Goal: Communication & Community: Answer question/provide support

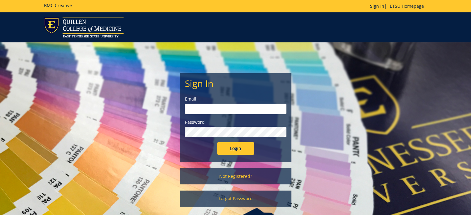
click at [217, 107] on input "email" at bounding box center [235, 109] width 101 height 11
type input "[EMAIL_ADDRESS][DOMAIN_NAME]"
click at [217, 142] on input "Login" at bounding box center [235, 148] width 37 height 12
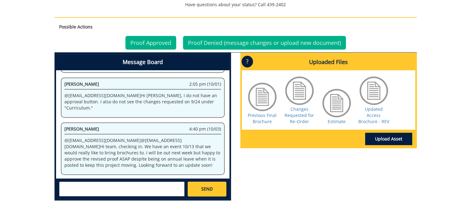
scroll to position [251, 0]
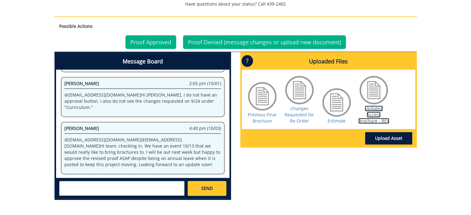
click at [365, 118] on link "Updated Access Brochure - REV" at bounding box center [373, 115] width 31 height 18
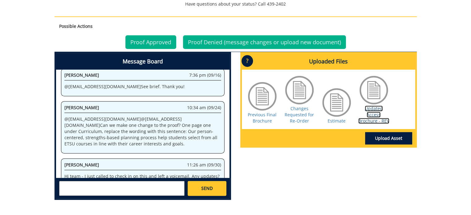
scroll to position [192, 0]
click at [261, 117] on link "Previous Final Brochure" at bounding box center [262, 118] width 29 height 12
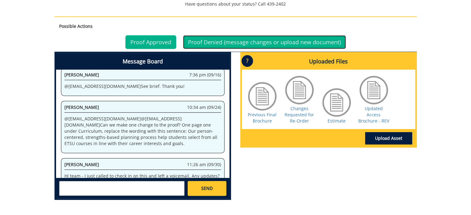
click at [252, 42] on link "Proof Denied (message changes or upload new document)" at bounding box center [264, 42] width 163 height 14
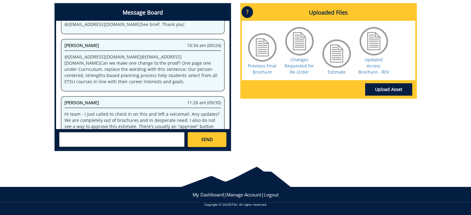
scroll to position [200, 0]
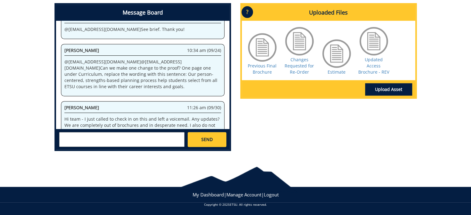
drag, startPoint x: 153, startPoint y: 87, endPoint x: 85, endPoint y: 67, distance: 70.7
click at [85, 67] on p "@ campbelltc@etsu.edu @ aresam@etsu.edu Can we make one change to the proof? On…" at bounding box center [142, 74] width 157 height 31
copy p "One page one under Curriculum, replace the wording with this sentence: Our pers…"
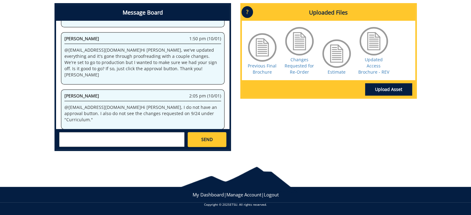
scroll to position [561, 0]
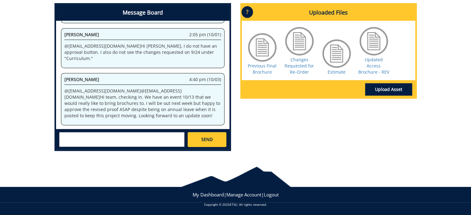
click at [104, 142] on textarea at bounding box center [121, 139] width 125 height 15
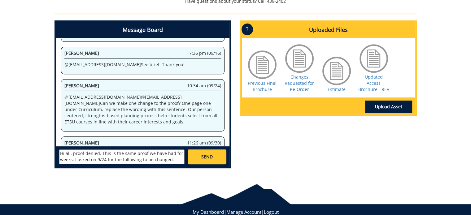
scroll to position [11, 0]
paste textarea "One page one under Curriculum, replace the wording with this sentence: Our pers…"
click at [104, 155] on textarea "Hi all, proof denied. This is the same proof we have had for weeks. I asked on …" at bounding box center [121, 156] width 125 height 15
click at [101, 154] on textarea "Hi all, proof denied. This is the same proof we have had for weeks. I asked on …" at bounding box center [121, 156] width 125 height 15
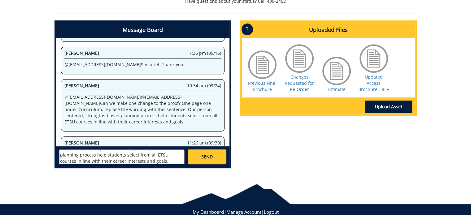
click at [101, 154] on textarea "Hi all, proof denied. This is the same proof we have had for weeks. I asked on …" at bounding box center [121, 156] width 125 height 15
click at [128, 155] on textarea "Hi all, proof denied. This is the same proof we have had for weeks. I asked on …" at bounding box center [121, 156] width 125 height 15
click at [117, 154] on textarea "Hi all, proof denied. This is the same proof we have had for weeks. I asked on …" at bounding box center [121, 156] width 125 height 15
click at [98, 155] on textarea "Hi all, proof denied. This is the same proof we have had for weeks. I asked on …" at bounding box center [121, 156] width 125 height 15
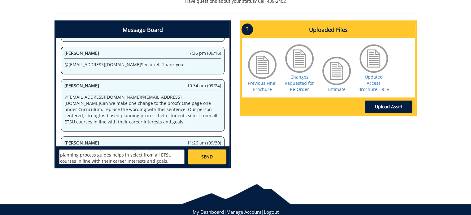
click at [98, 155] on textarea "Hi all, proof denied. This is the same proof we have had for weeks. I asked on …" at bounding box center [121, 156] width 125 height 15
click at [119, 155] on textarea "Hi all, proof denied. This is the same proof we have had for weeks. I asked on …" at bounding box center [121, 156] width 125 height 15
click at [76, 161] on textarea "Hi all, proof denied. This is the same proof we have had for weeks. I asked on …" at bounding box center [121, 156] width 125 height 15
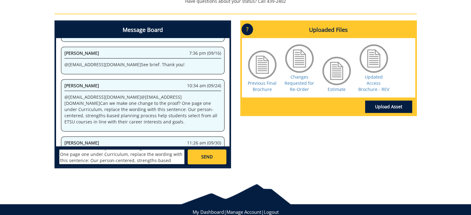
scroll to position [36, 0]
click at [147, 152] on textarea "Hi all, proof denied. This is the same proof we have had for weeks. I asked on …" at bounding box center [121, 156] width 125 height 15
click at [154, 153] on textarea "Hi all, proof denied. This is the same proof we have had for weeks. I asked on …" at bounding box center [121, 156] width 125 height 15
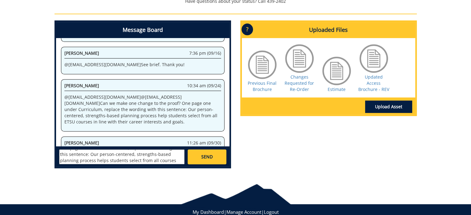
click at [138, 159] on textarea "Hi all, proof denied. This is the same proof we have had for weeks. I asked on …" at bounding box center [121, 156] width 125 height 15
click at [80, 160] on textarea "Hi all, proof denied. This is the same proof we have had for weeks. I asked on …" at bounding box center [121, 156] width 125 height 15
click at [129, 161] on textarea "Hi all, proof denied. This is the same proof we have had for weeks. I asked on …" at bounding box center [121, 156] width 125 height 15
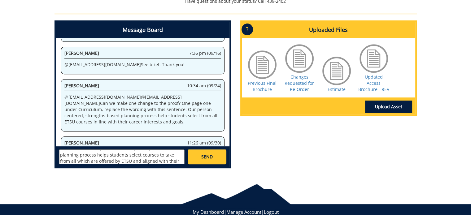
scroll to position [42, 0]
click at [153, 159] on textarea "Hi all, proof denied. This is the same proof we have had for weeks. I asked on …" at bounding box center [121, 156] width 125 height 15
click at [89, 159] on textarea "Hi all, proof denied. This is the same proof we have had for weeks. I asked on …" at bounding box center [121, 156] width 125 height 15
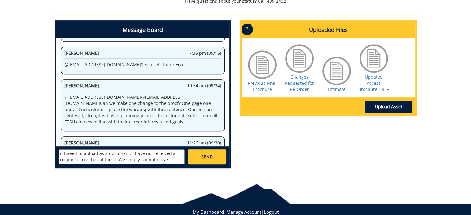
click at [96, 153] on textarea "Hi all, proof denied. This is the same proof we have had for weeks. I asked on …" at bounding box center [121, 156] width 125 height 15
click at [153, 152] on textarea "Hi all, proof denied. This is the same proof we have had for weeks. I asked on …" at bounding box center [121, 156] width 125 height 15
click at [133, 159] on textarea "Hi all, proof denied. This is the same proof we have had for weeks. I asked on …" at bounding box center [121, 156] width 125 height 15
type textarea "Hi all, proof denied. This is the same proof we have had for weeks. I asked on …"
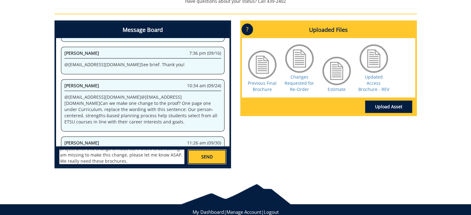
click at [213, 153] on link "SEND" at bounding box center [206, 156] width 38 height 15
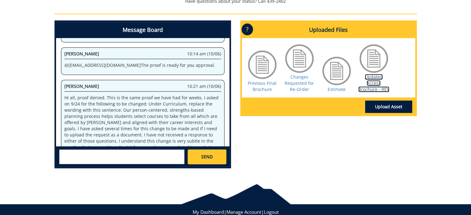
click at [379, 86] on link "Updated Access Brochure - REV" at bounding box center [373, 83] width 31 height 18
